Goal: Find specific page/section: Find specific page/section

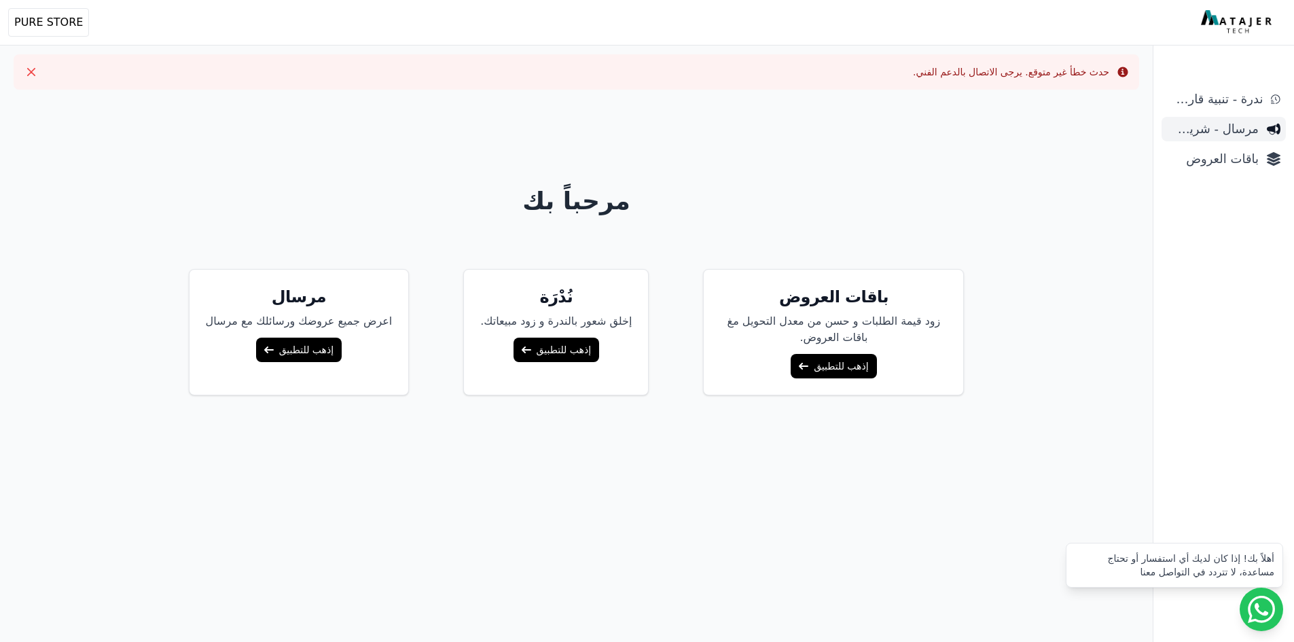
click at [1194, 136] on span "مرسال - شريط دعاية" at bounding box center [1213, 129] width 92 height 19
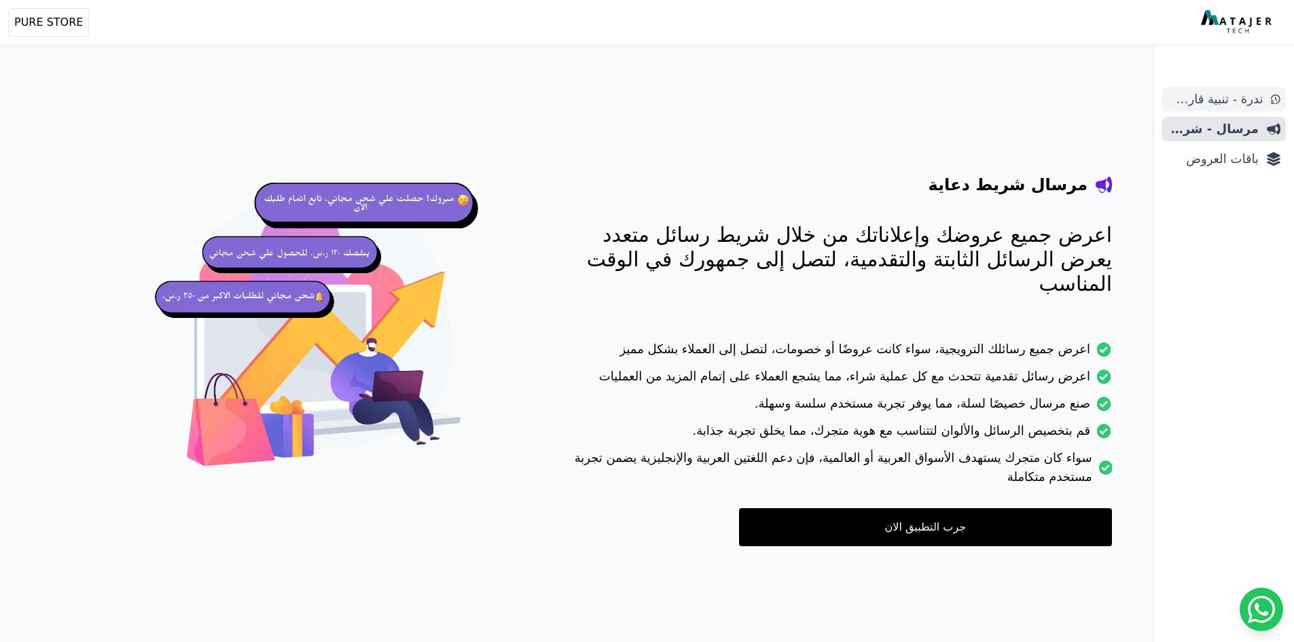
click at [1221, 98] on span "ندرة - تنبية قارب علي النفاذ" at bounding box center [1215, 99] width 96 height 19
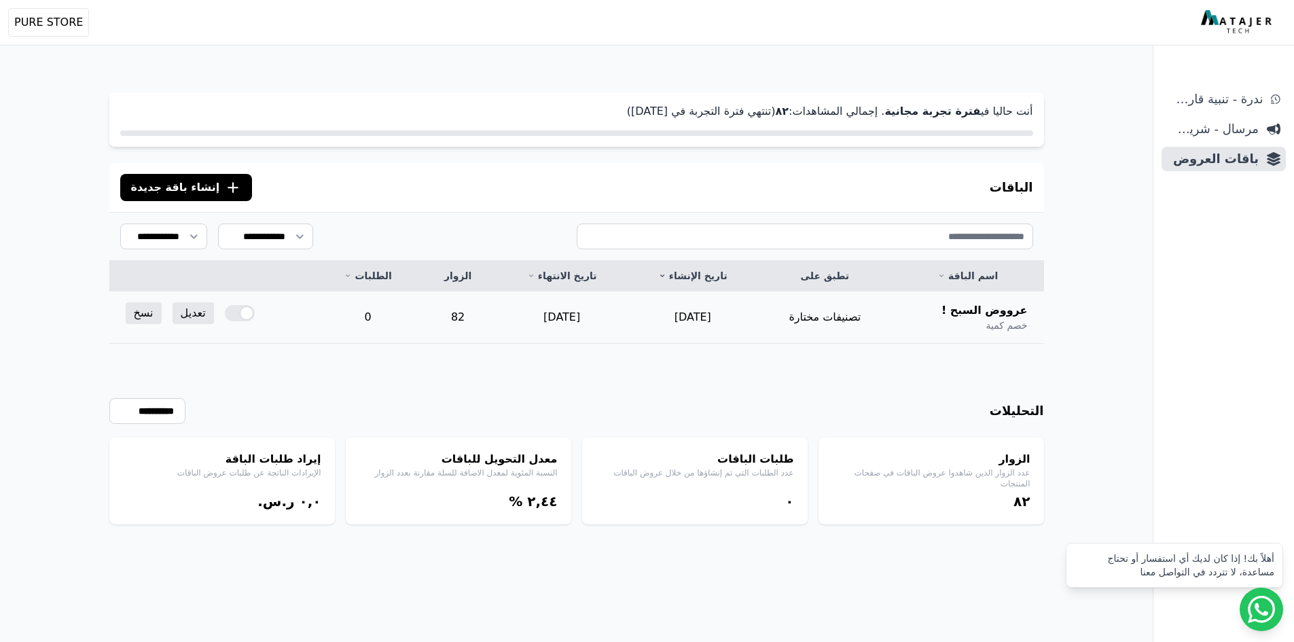
click at [246, 316] on div at bounding box center [240, 313] width 30 height 16
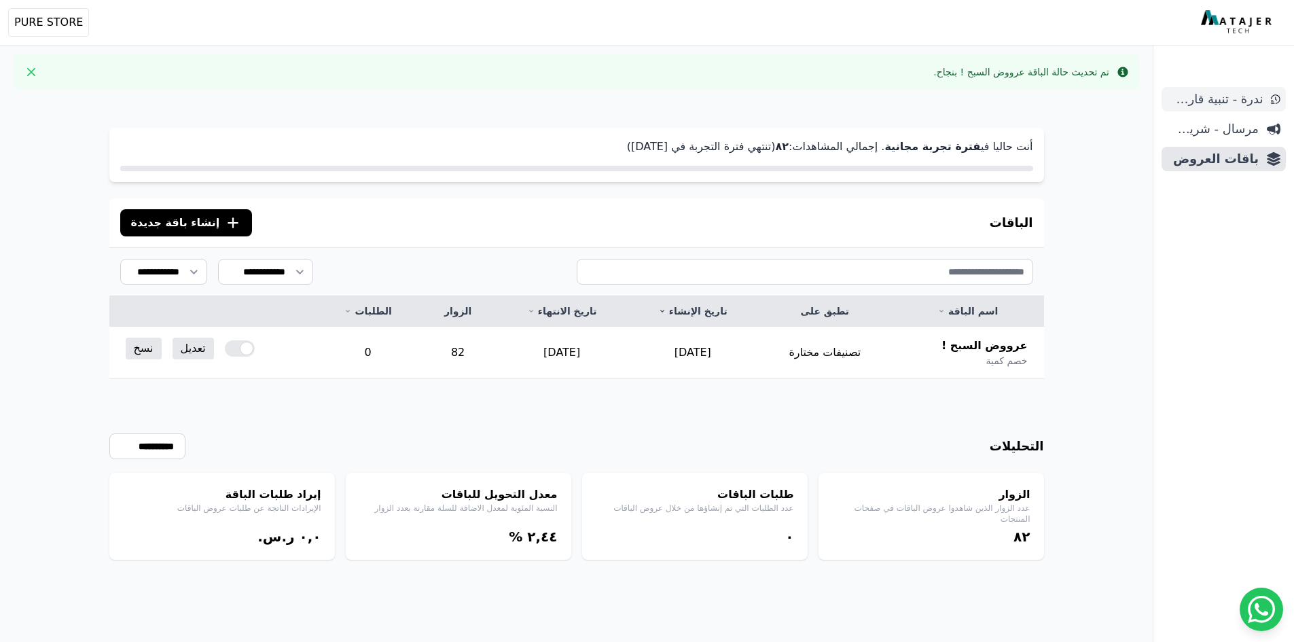
click at [1234, 109] on link "ندرة - تنبية قارب علي النفاذ" at bounding box center [1223, 99] width 124 height 24
